Goal: Transaction & Acquisition: Purchase product/service

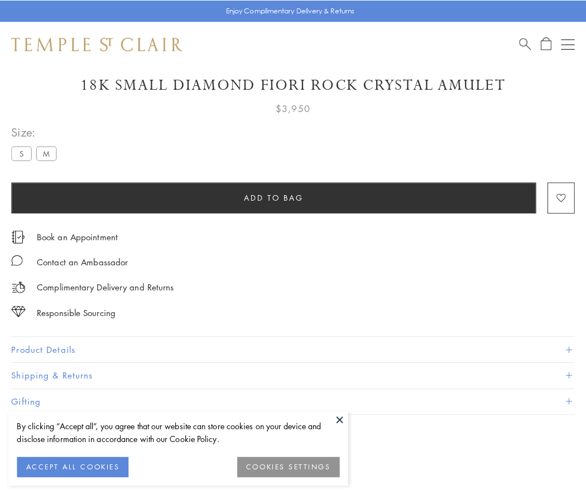
scroll to position [38, 0]
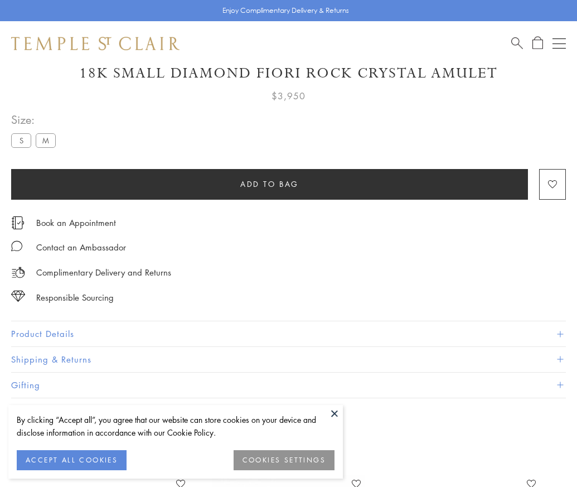
click at [269, 184] on span "Add to bag" at bounding box center [269, 184] width 59 height 12
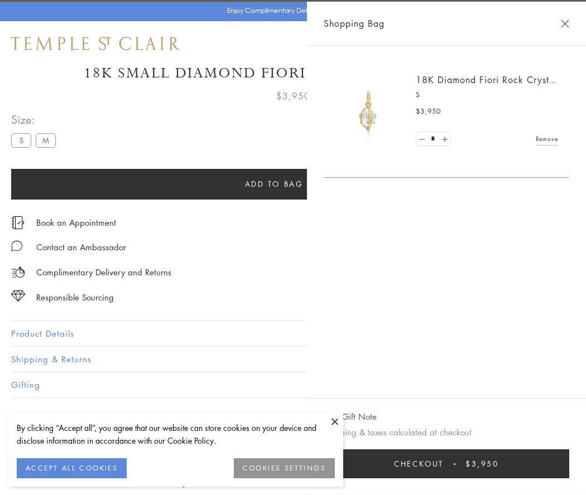
click at [443, 464] on span "Checkout" at bounding box center [419, 464] width 50 height 12
